Goal: Task Accomplishment & Management: Use online tool/utility

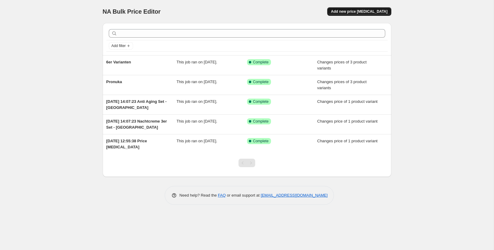
drag, startPoint x: 375, startPoint y: 13, endPoint x: 343, endPoint y: 15, distance: 32.3
click at [343, 15] on button "Add new price change job" at bounding box center [359, 11] width 64 height 9
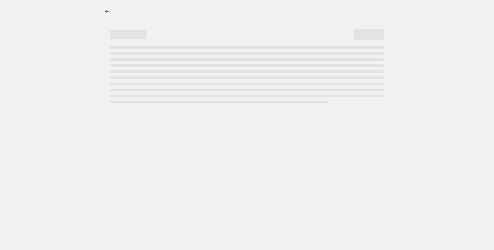
click at [346, 11] on div at bounding box center [251, 11] width 279 height 1
select select "percentage"
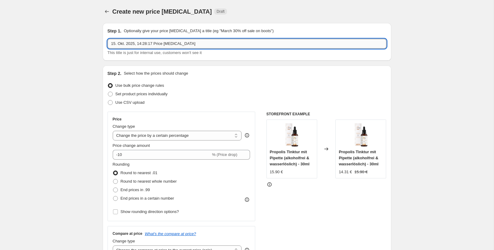
click at [167, 46] on input "15. Okt. 2025, 14:28:17 Price change job" at bounding box center [247, 44] width 279 height 10
click at [136, 48] on input "m" at bounding box center [247, 44] width 279 height 10
click at [132, 42] on input "m" at bounding box center [247, 44] width 279 height 10
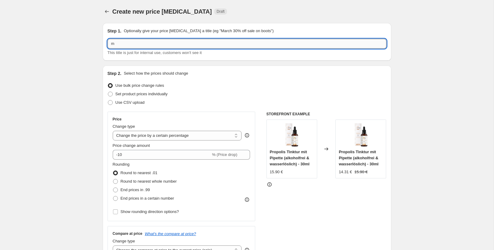
click at [132, 42] on input "m" at bounding box center [247, 44] width 279 height 10
type input "Manuka Honig"
click at [114, 92] on label "Set product prices individually" at bounding box center [138, 94] width 60 height 9
click at [108, 92] on input "Set product prices individually" at bounding box center [108, 92] width 0 height 0
radio input "true"
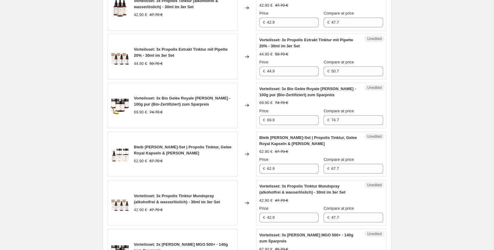
scroll to position [1069, 0]
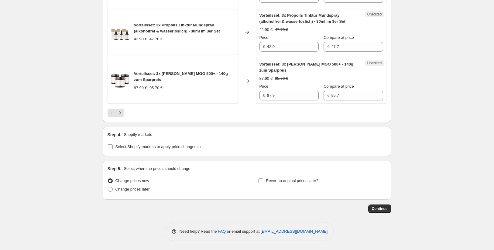
click at [110, 147] on input "Select Shopify markets to apply price changes to" at bounding box center [110, 147] width 5 height 5
checkbox input "true"
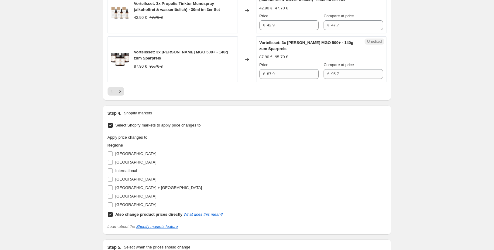
scroll to position [1091, 0]
click at [111, 187] on input "Schweiz + Liechtenstein" at bounding box center [110, 187] width 5 height 5
checkbox input "true"
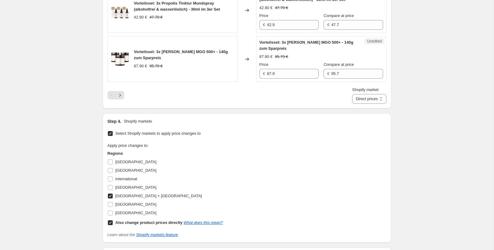
click at [111, 222] on input "Also change product prices directly What does this mean?" at bounding box center [110, 223] width 5 height 5
checkbox input "false"
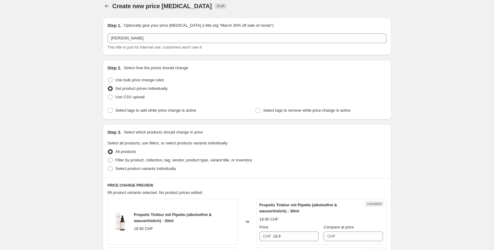
scroll to position [0, 0]
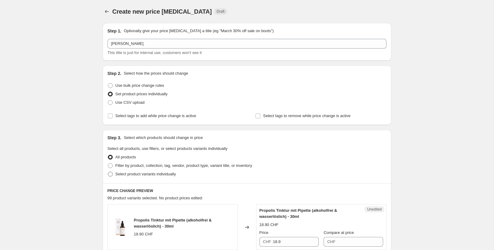
click at [126, 175] on span "Select product variants individually" at bounding box center [145, 174] width 60 height 5
click at [108, 172] on input "Select product variants individually" at bounding box center [108, 172] width 0 height 0
radio input "true"
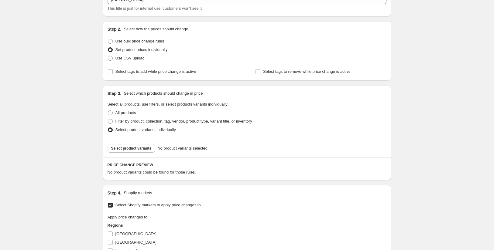
scroll to position [53, 0]
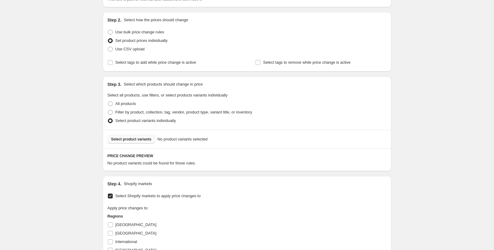
click at [147, 140] on span "Select product variants" at bounding box center [131, 139] width 40 height 5
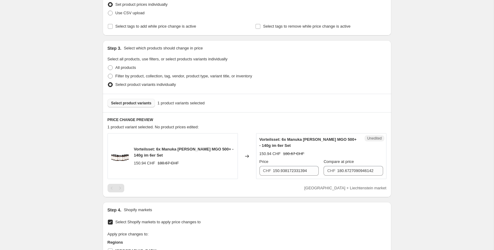
scroll to position [90, 0]
click at [279, 170] on input "150.938172331394" at bounding box center [296, 171] width 46 height 10
click at [281, 195] on div "PRICE CHANGE PREVIEW 1 product variant selected. No product prices edited: Vort…" at bounding box center [247, 154] width 289 height 85
click at [290, 184] on div "Schweiz + Liechtenstein market" at bounding box center [247, 188] width 279 height 9
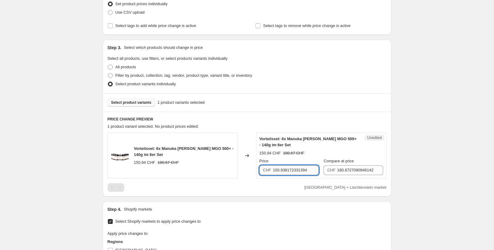
click at [278, 170] on input "150.938172331394" at bounding box center [296, 171] width 46 height 10
click at [276, 171] on input "150.938172331394" at bounding box center [296, 171] width 46 height 10
click at [282, 172] on input "150.938172331394" at bounding box center [296, 171] width 46 height 10
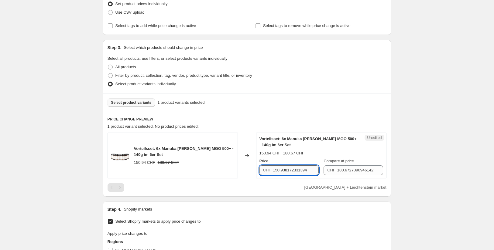
click at [276, 170] on input "150.938172331394" at bounding box center [296, 171] width 46 height 10
type input "190.90"
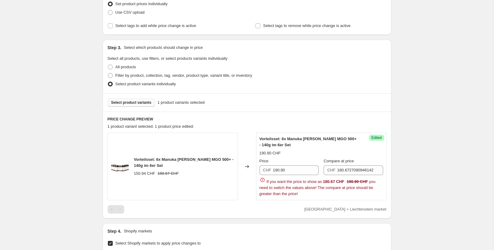
click at [279, 178] on div "Vorteilsset: 6x Manuka Honig MGO 500+ - 140g im 6er Set 150.94 CHF 180.67 CHF C…" at bounding box center [247, 173] width 279 height 81
click at [354, 166] on input "180.6727090946142" at bounding box center [360, 171] width 46 height 10
paste input "228,50 CHF"
drag, startPoint x: 349, startPoint y: 169, endPoint x: 388, endPoint y: 169, distance: 38.9
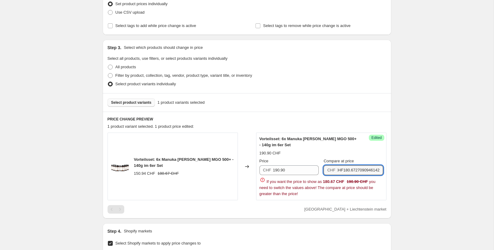
click at [388, 169] on div "PRICE CHANGE PREVIEW 1 product variant selected. 1 product price edited: Vortei…" at bounding box center [247, 165] width 289 height 107
click at [345, 170] on input "228,50" at bounding box center [360, 171] width 46 height 10
type input "228.50"
click at [404, 171] on div "Create new price change job. This page is ready Create new price change job Dra…" at bounding box center [247, 179] width 494 height 538
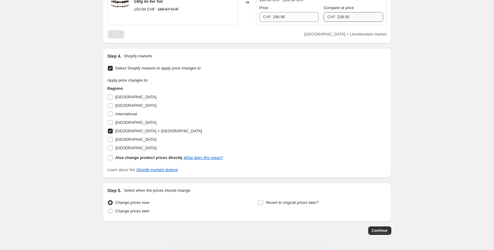
scroll to position [264, 0]
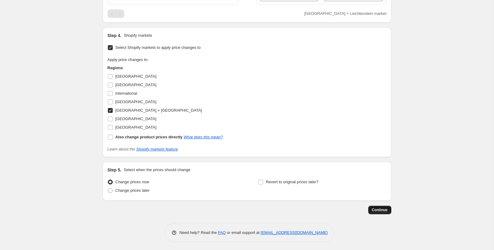
click at [373, 208] on span "Continue" at bounding box center [380, 210] width 16 height 5
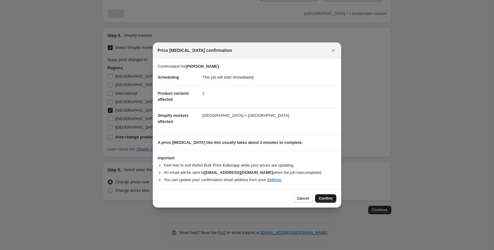
click at [324, 196] on button "Confirm" at bounding box center [325, 198] width 21 height 9
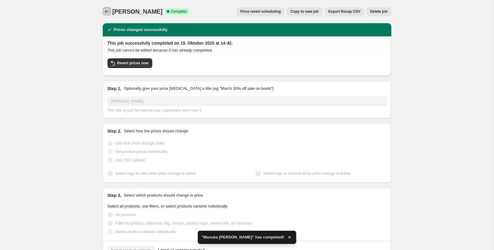
click at [106, 12] on icon "Price change jobs" at bounding box center [107, 11] width 4 height 3
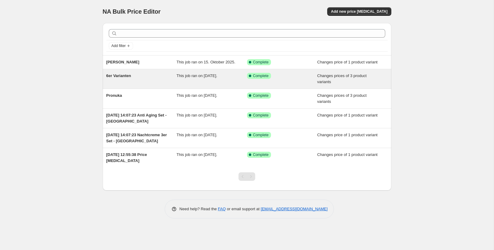
click at [306, 85] on div "Success Complete Complete" at bounding box center [282, 79] width 70 height 12
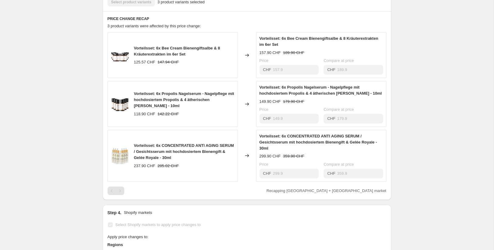
scroll to position [230, 0]
